Goal: Transaction & Acquisition: Purchase product/service

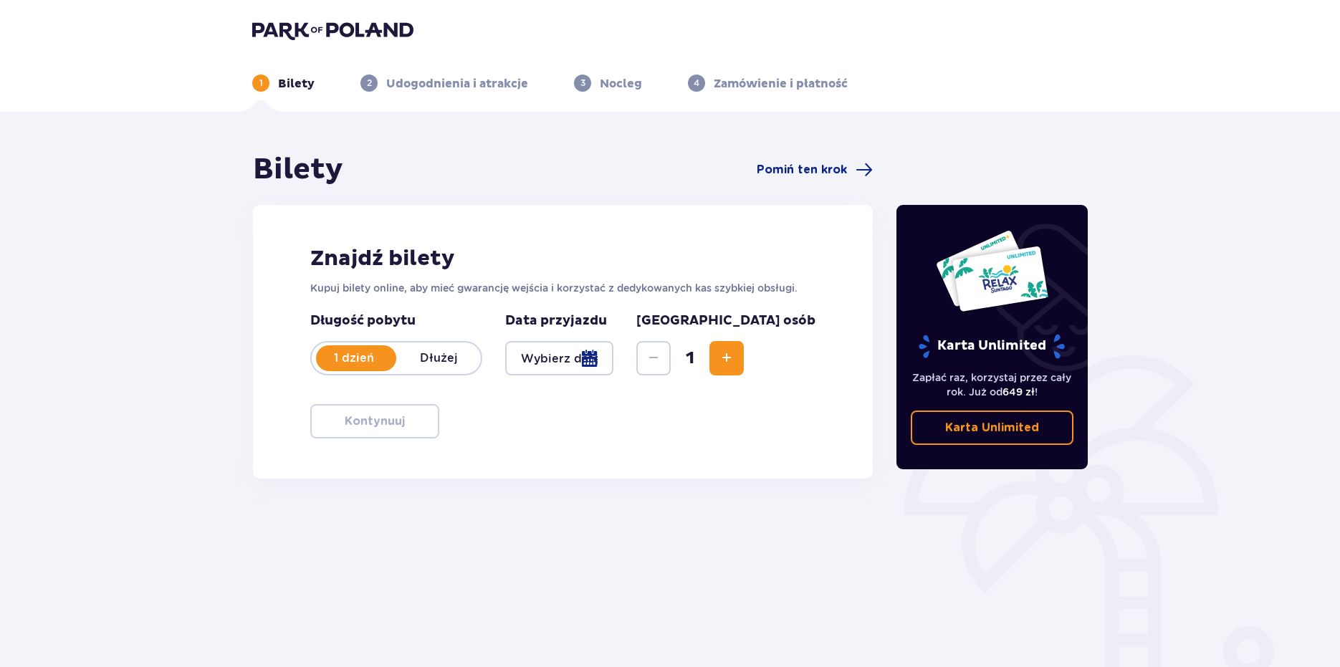
click at [614, 357] on div at bounding box center [559, 358] width 108 height 34
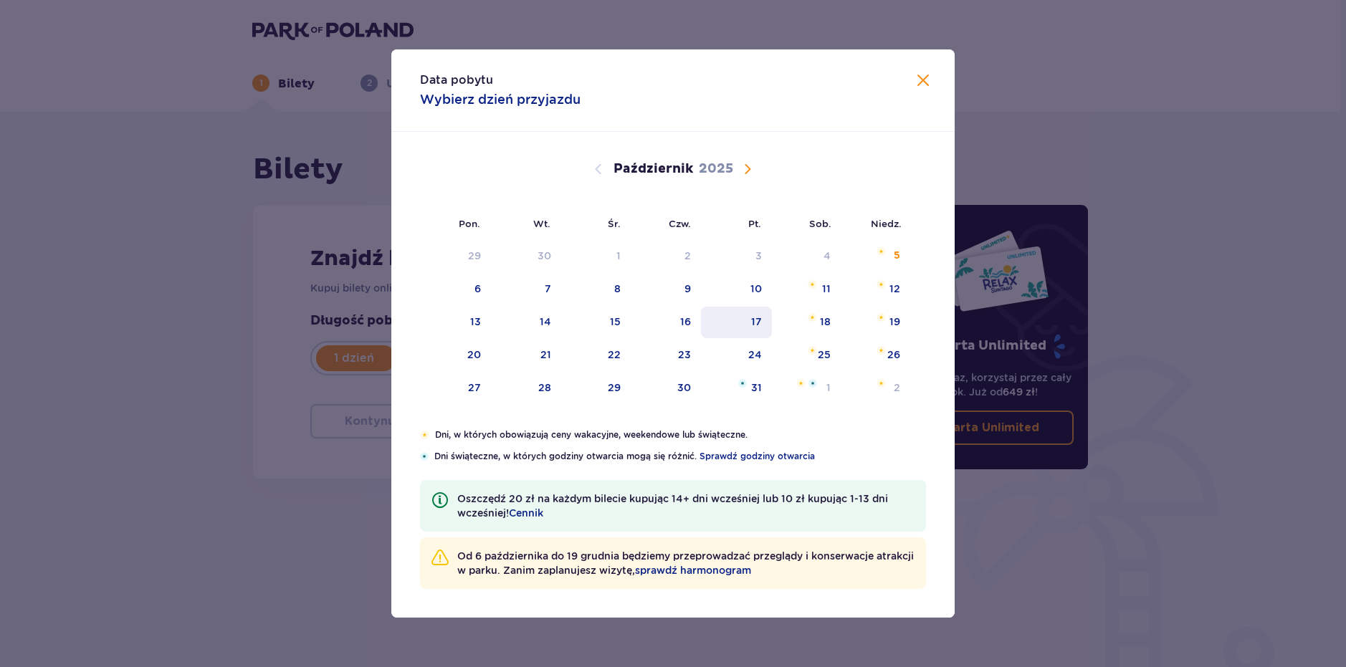
click at [765, 316] on div "17" at bounding box center [736, 323] width 71 height 32
type input "17.10.25"
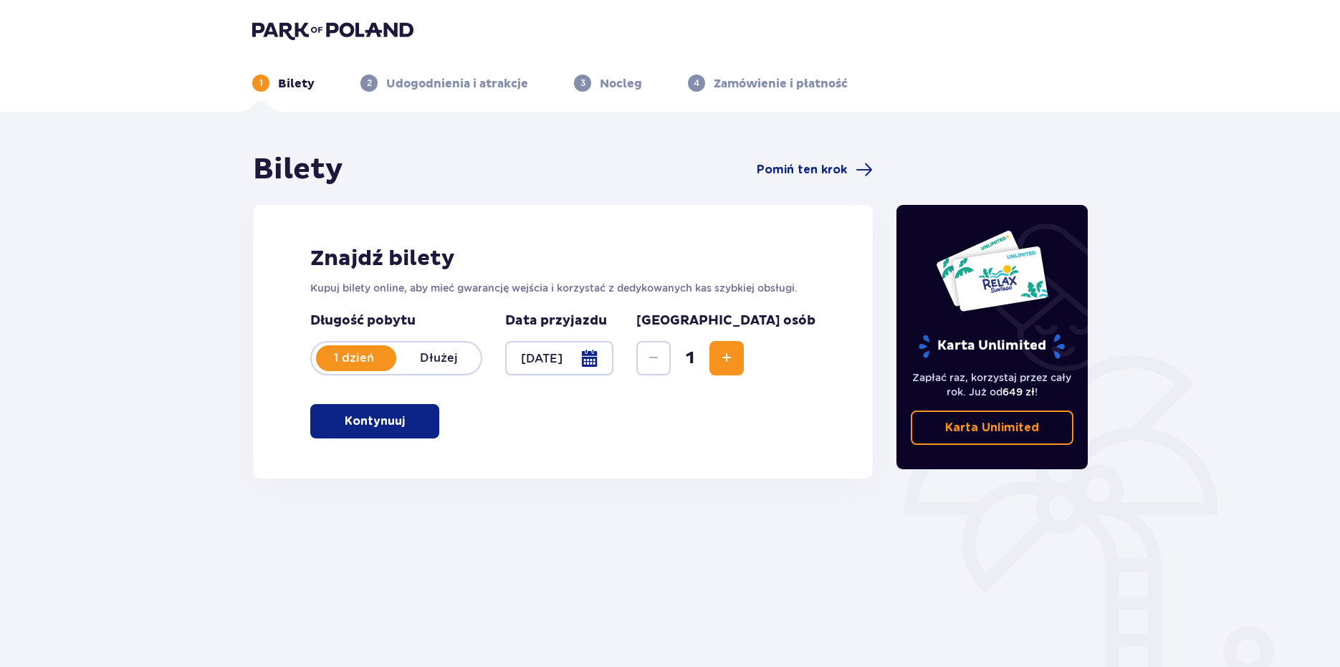
click at [354, 420] on p "Kontynuuj" at bounding box center [375, 422] width 60 height 16
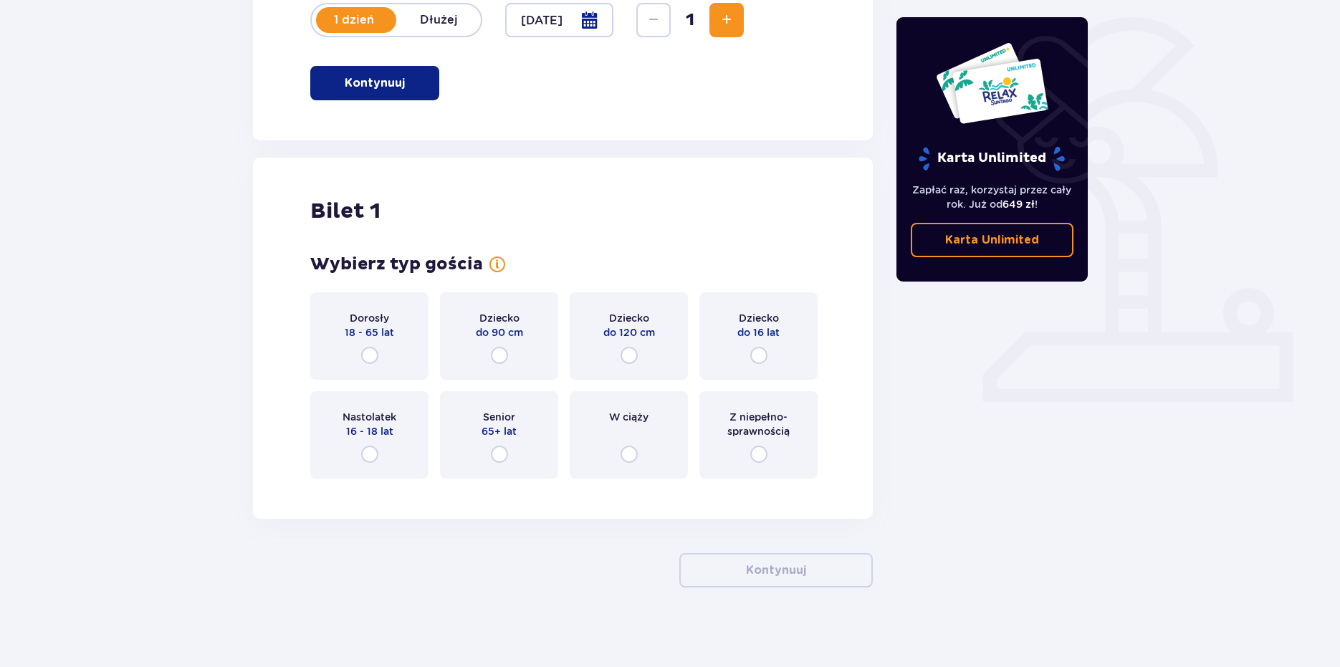
scroll to position [345, 0]
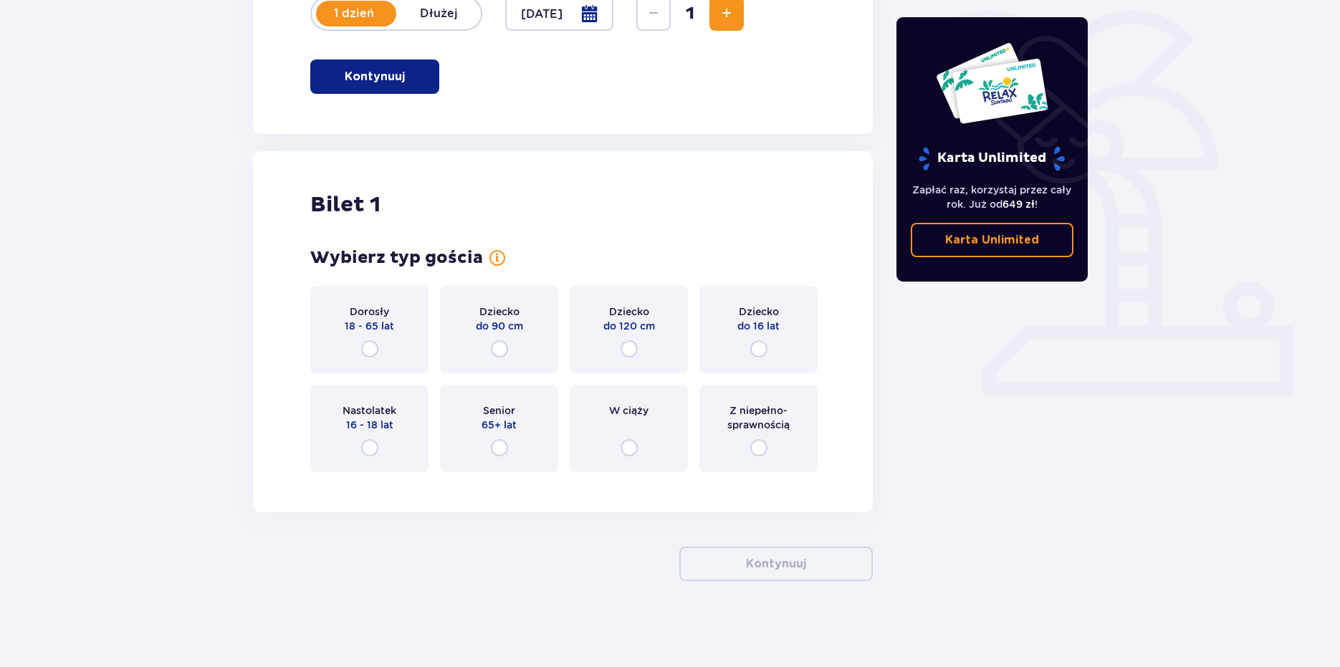
click at [391, 353] on div "Dorosły 18 - 65 lat" at bounding box center [369, 329] width 118 height 87
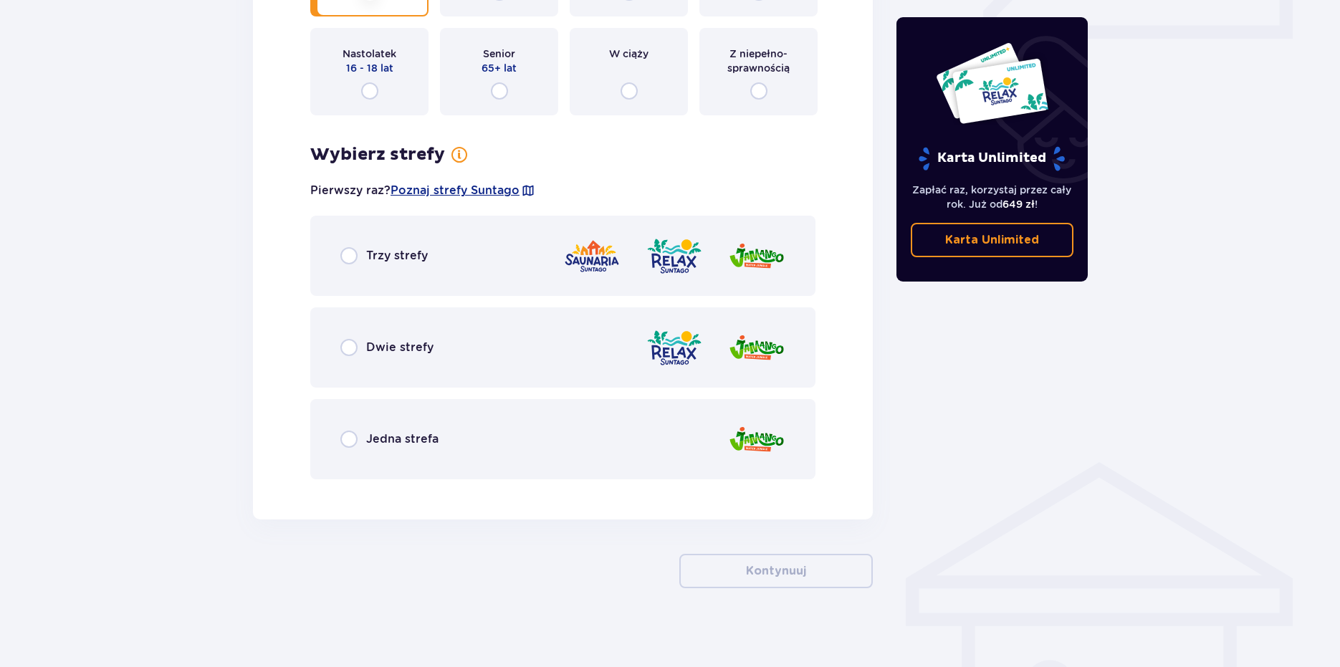
scroll to position [709, 0]
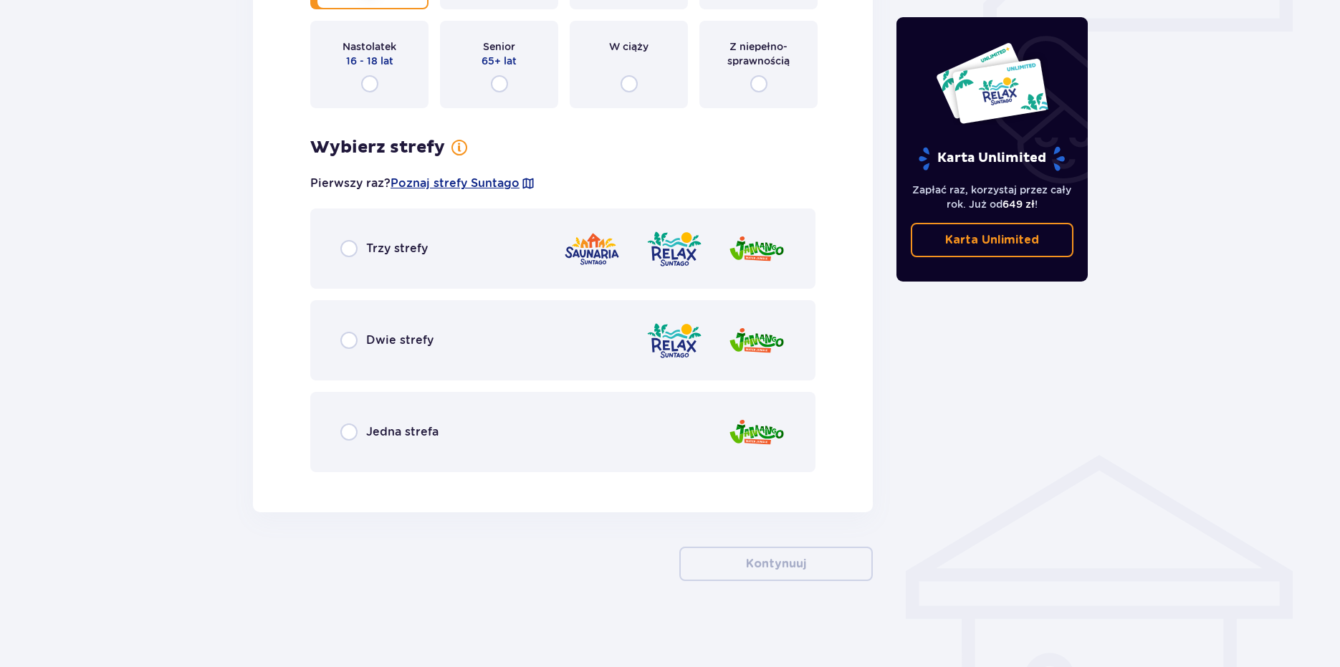
click at [477, 252] on div "Trzy strefy" at bounding box center [562, 249] width 505 height 80
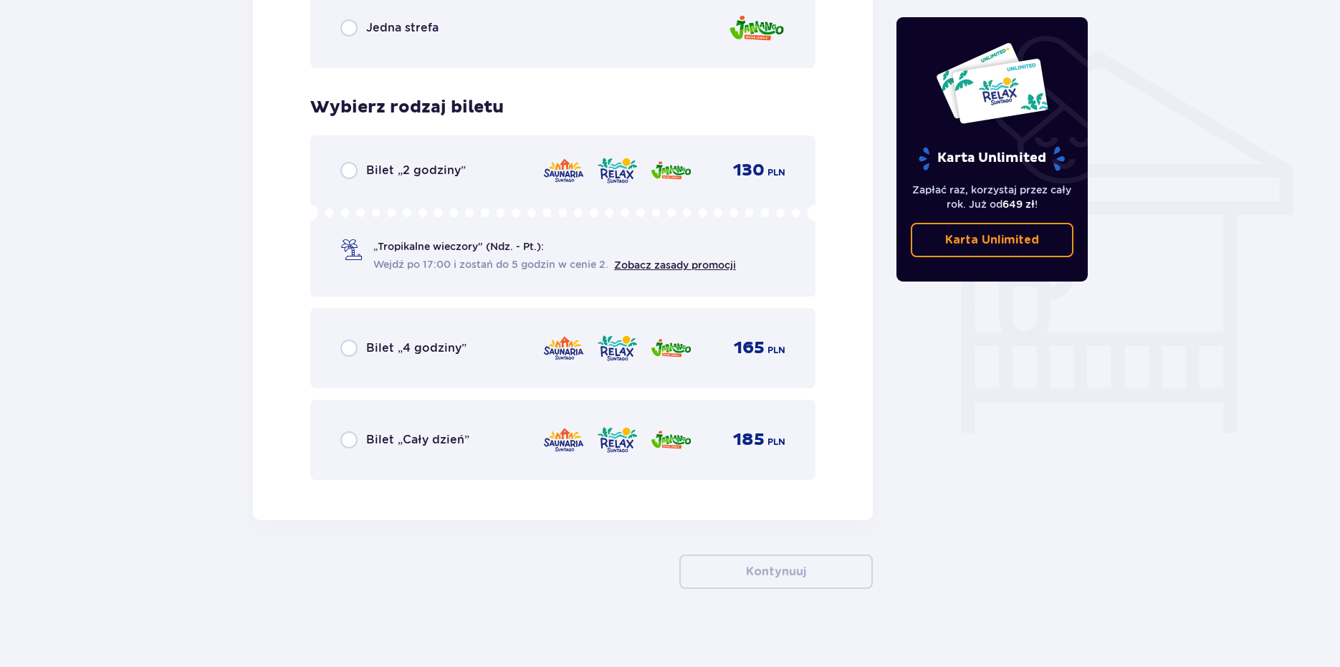
scroll to position [1121, 0]
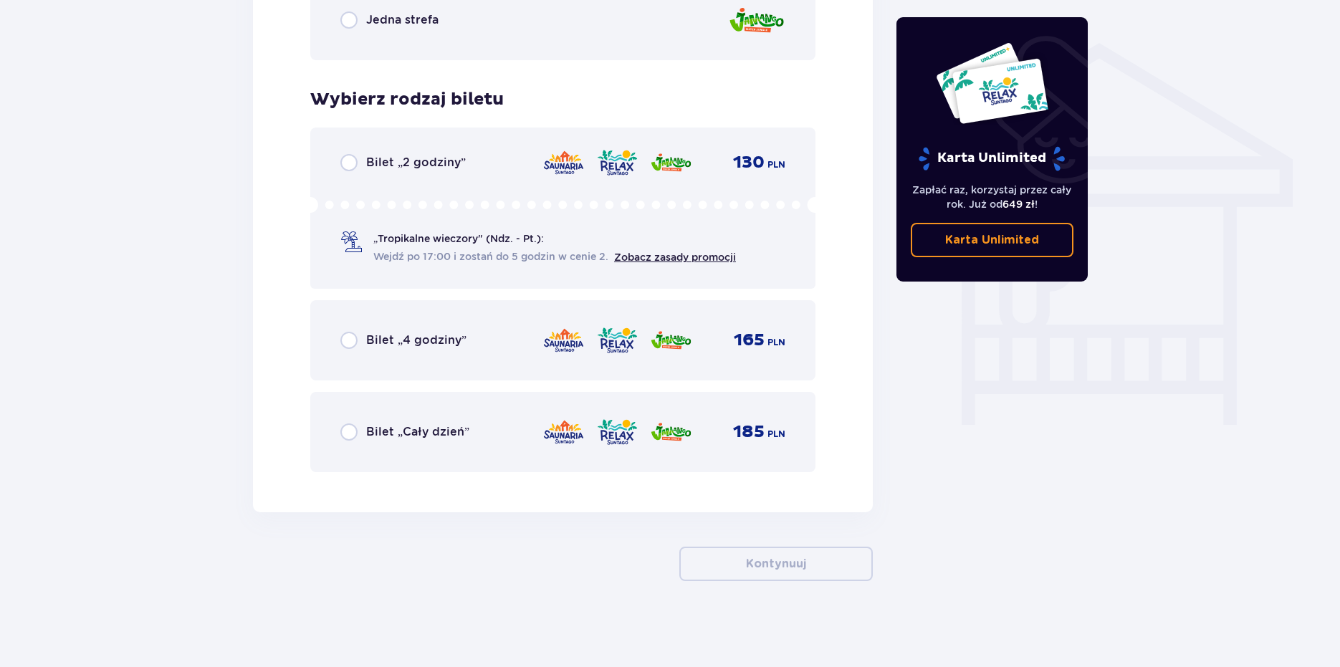
click at [488, 435] on div "Bilet „Cały dzień” 185 PLN" at bounding box center [562, 432] width 445 height 30
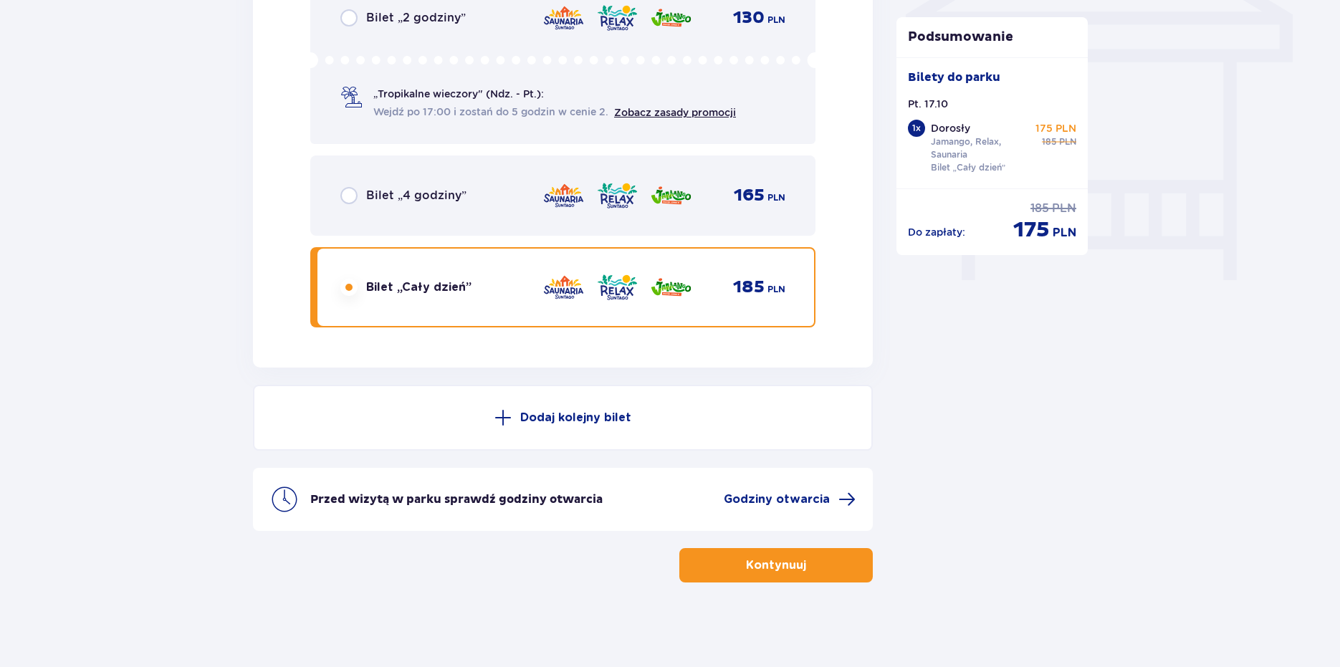
scroll to position [1267, 0]
click at [788, 565] on p "Kontynuuj" at bounding box center [776, 564] width 60 height 16
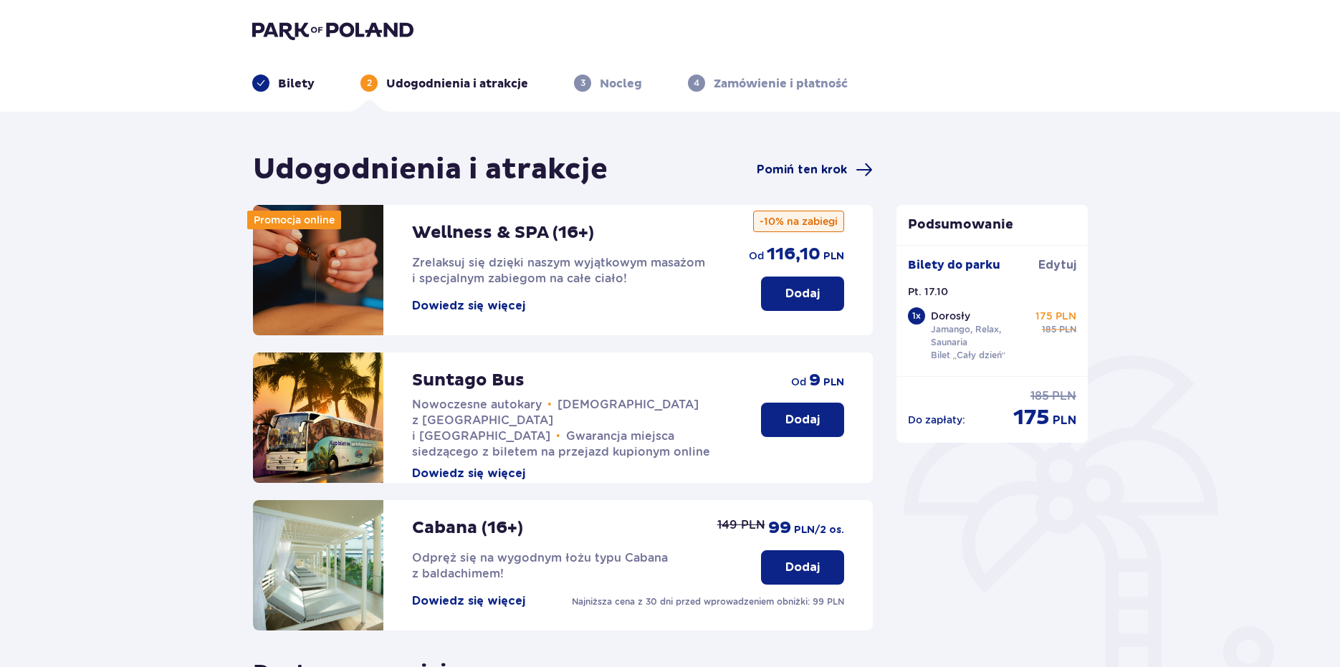
click at [832, 167] on span "Pomiń ten krok" at bounding box center [802, 170] width 90 height 16
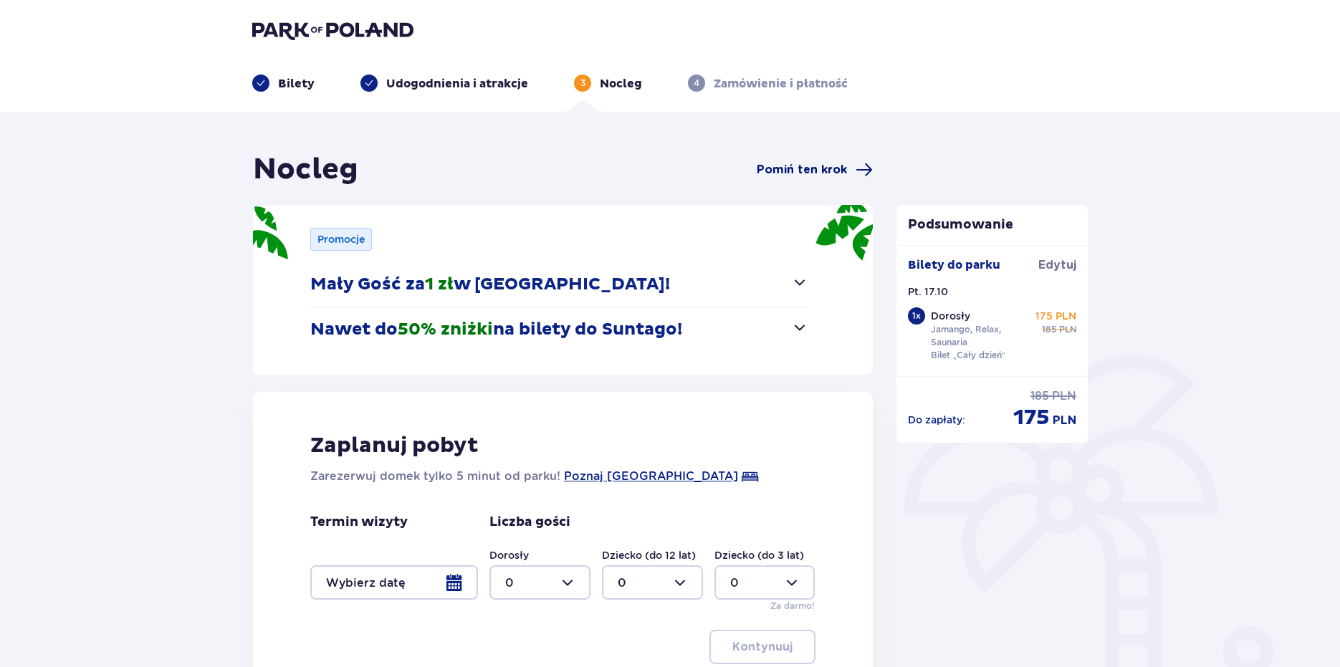
click at [829, 171] on span "Pomiń ten krok" at bounding box center [802, 170] width 90 height 16
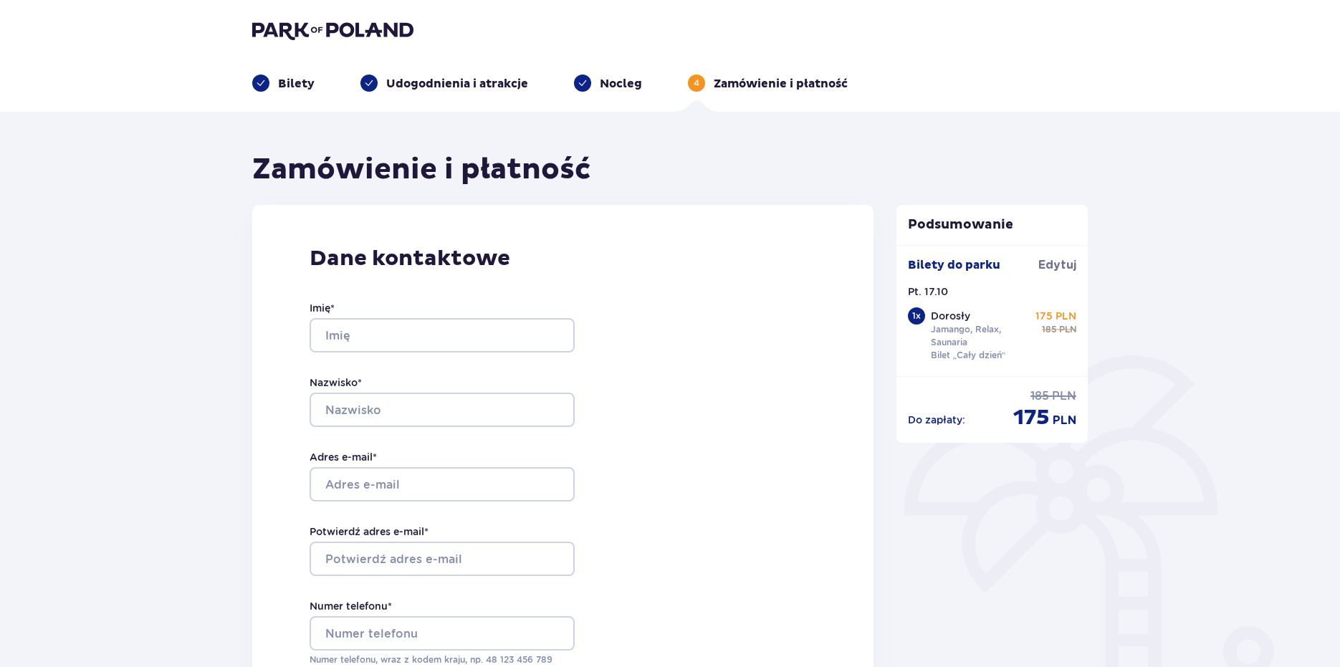
click at [310, 34] on img at bounding box center [332, 30] width 161 height 20
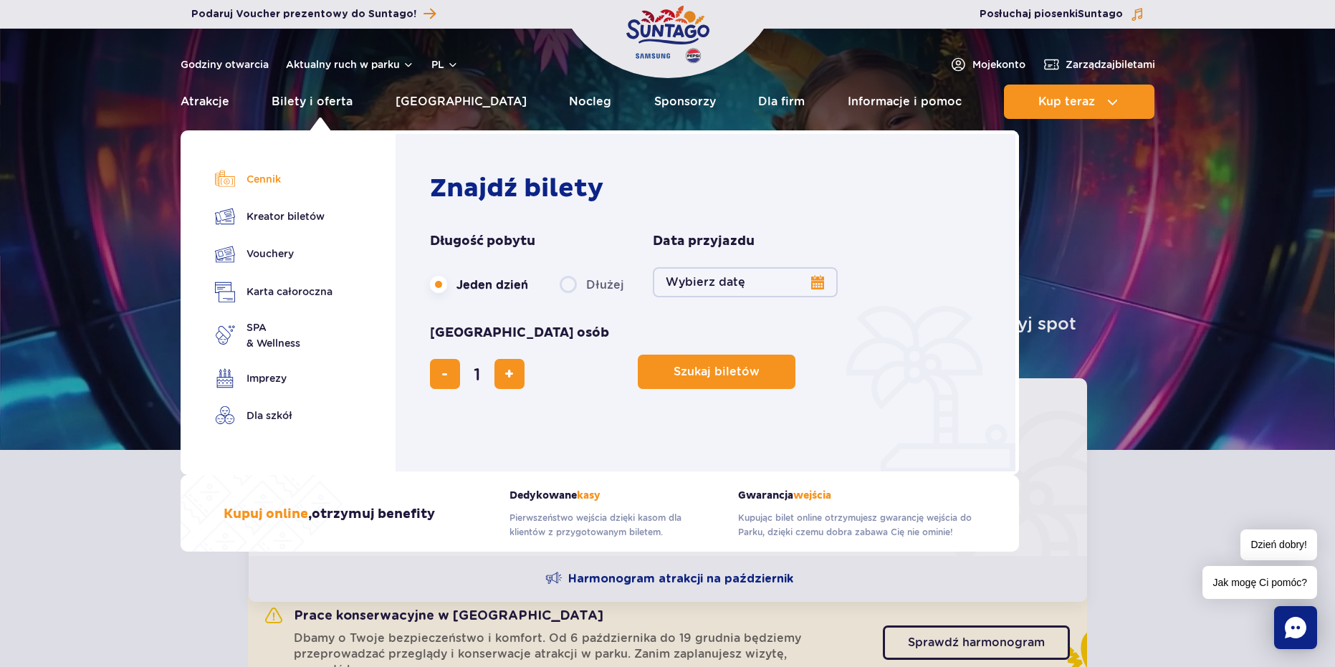
click at [278, 184] on link "Cennik" at bounding box center [274, 179] width 118 height 20
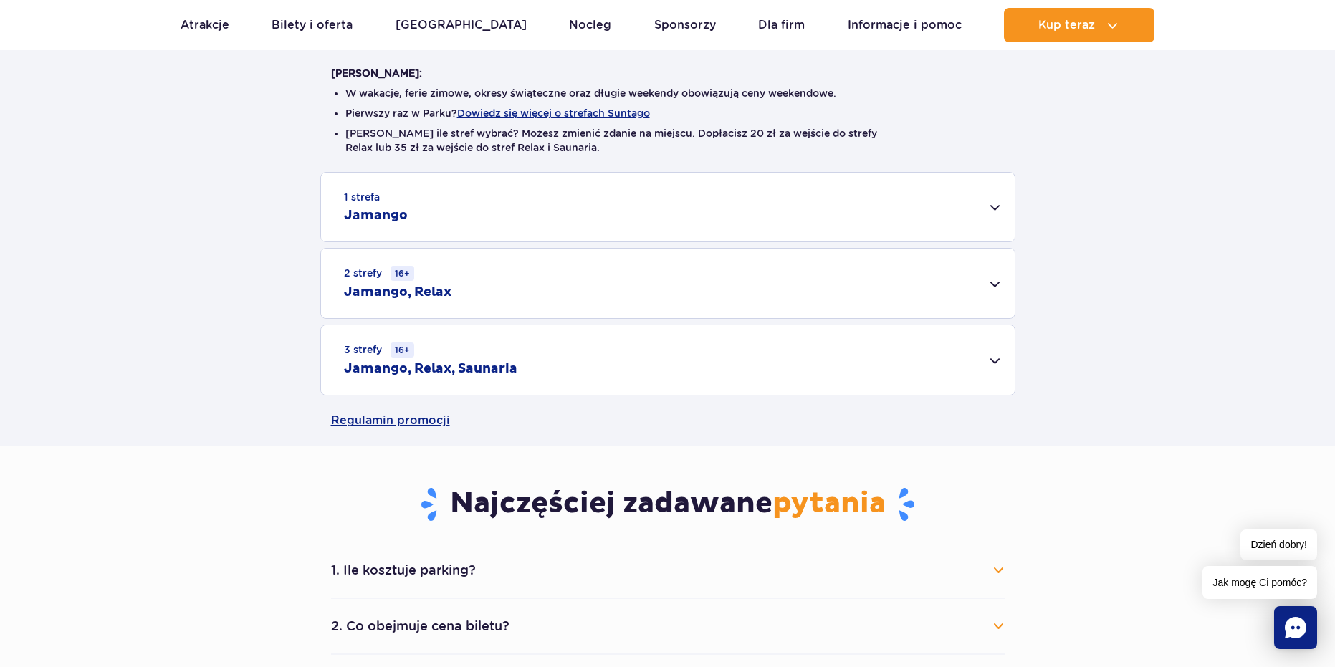
scroll to position [645, 0]
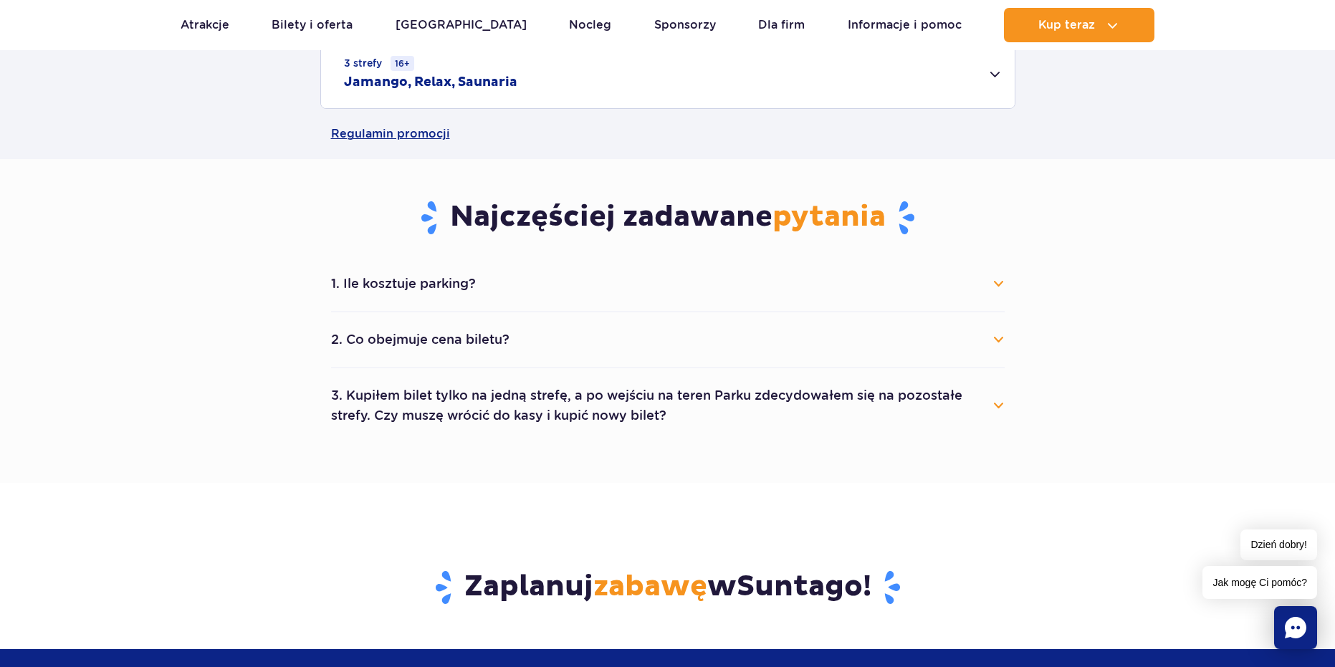
click at [619, 296] on button "1. Ile kosztuje parking?" at bounding box center [668, 284] width 674 height 32
